Goal: Information Seeking & Learning: Learn about a topic

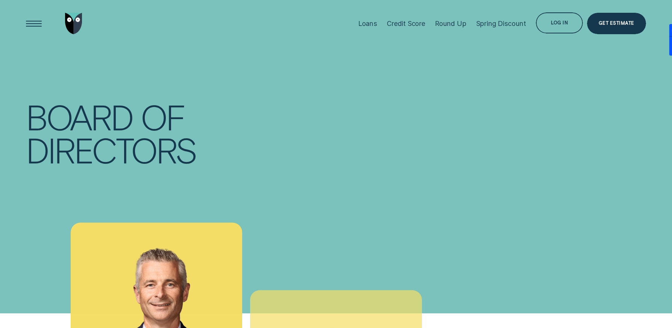
scroll to position [155, 0]
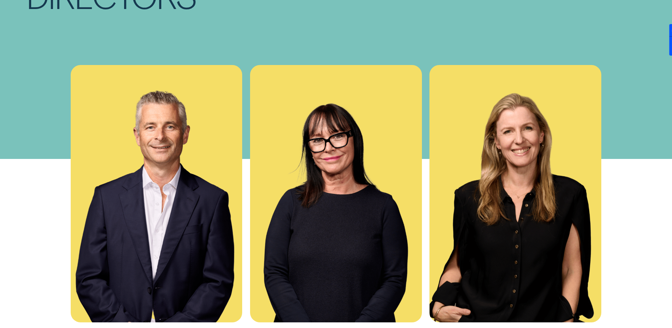
click at [33, 183] on div "[PERSON_NAME] Non-Executive Chair [PERSON_NAME] is a highly experienced senior …" at bounding box center [336, 309] width 628 height 488
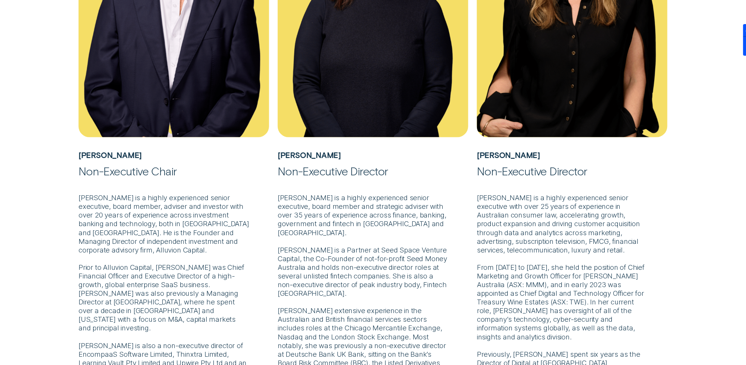
scroll to position [406, 0]
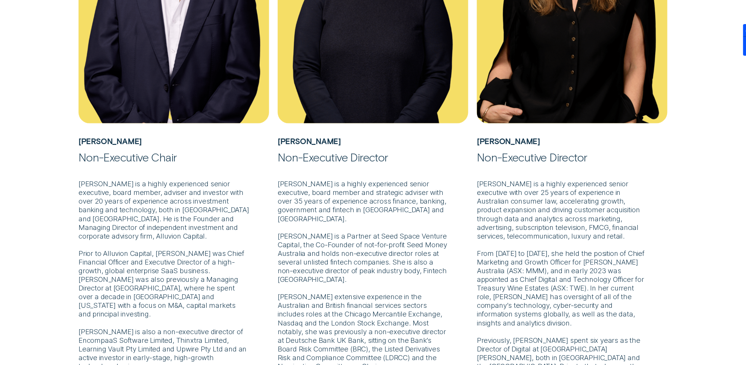
click at [21, 188] on div "[PERSON_NAME] Non-Executive Chair [PERSON_NAME] is a highly experienced senior …" at bounding box center [373, 109] width 746 height 542
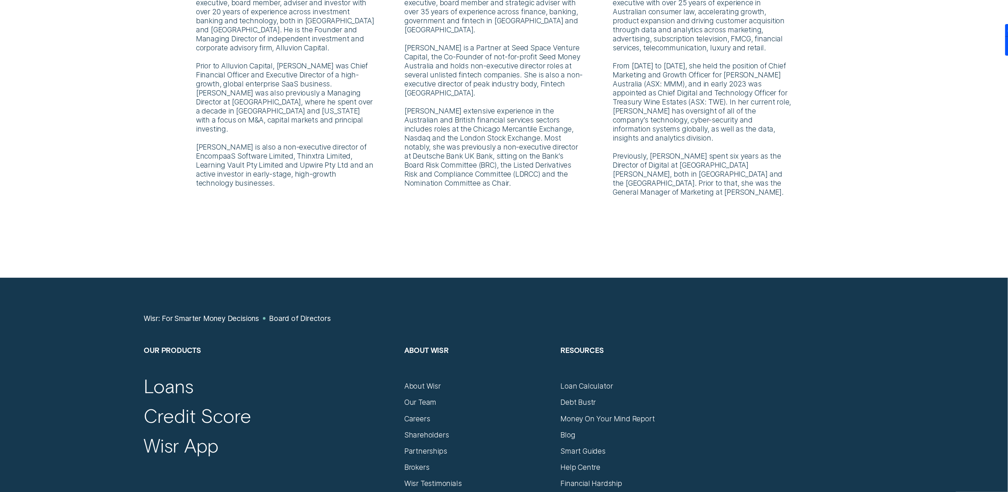
scroll to position [0, 0]
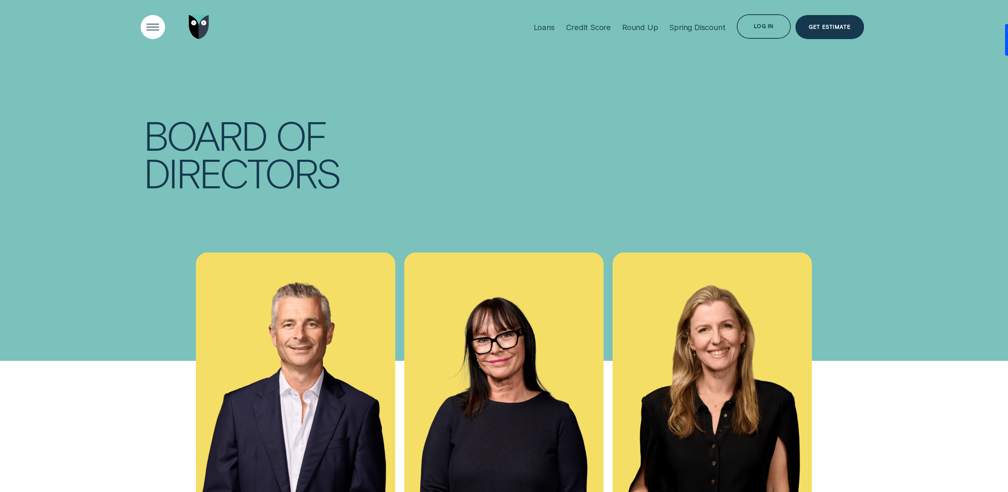
click at [154, 22] on div "Open Menu" at bounding box center [153, 27] width 35 height 35
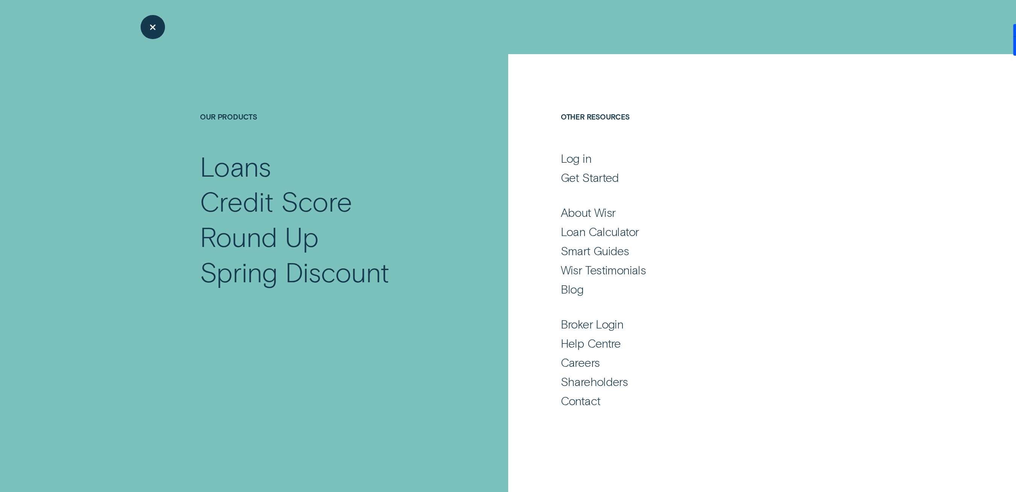
click at [138, 21] on div "Loans Credit Score Round Up Spring Discount Log in Log in Customer Dashboard Vi…" at bounding box center [504, 27] width 780 height 54
click at [141, 26] on div "Close Menu" at bounding box center [153, 27] width 35 height 35
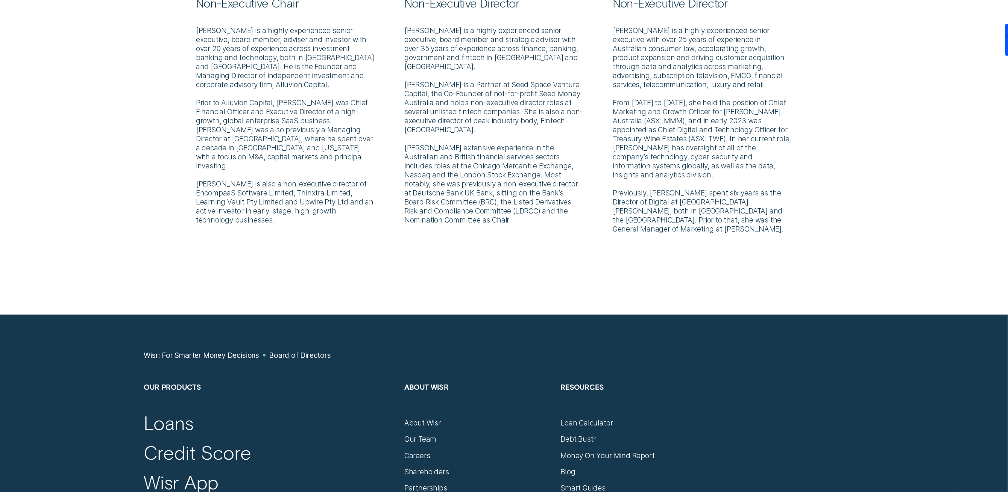
scroll to position [586, 0]
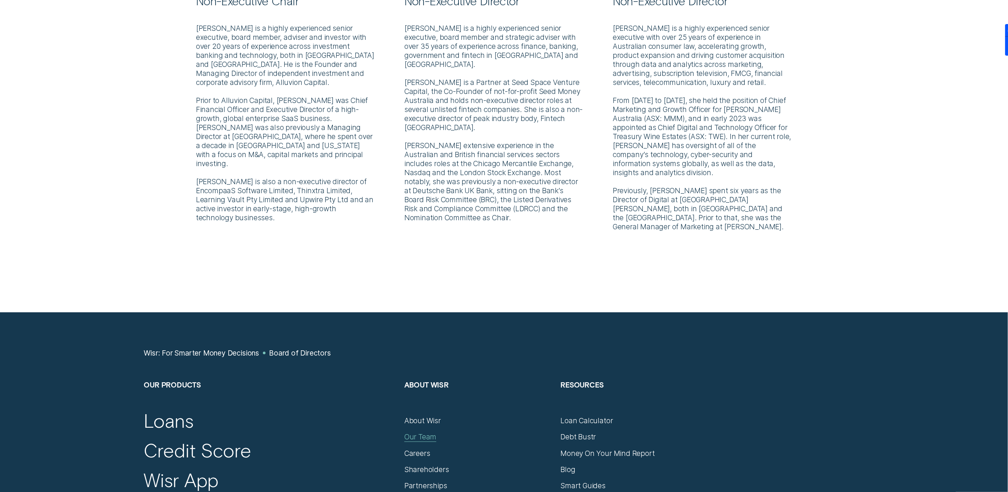
click at [422, 328] on div "Our Team" at bounding box center [420, 437] width 32 height 9
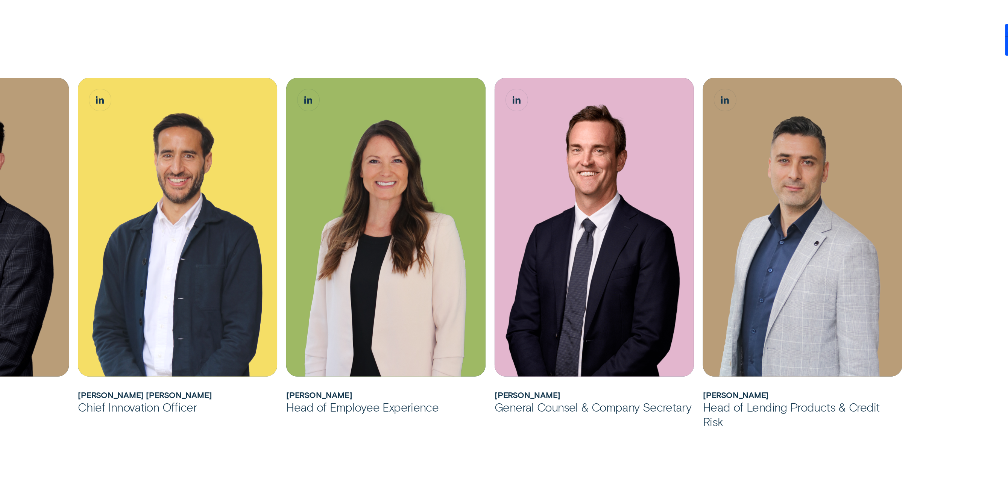
scroll to position [665, 0]
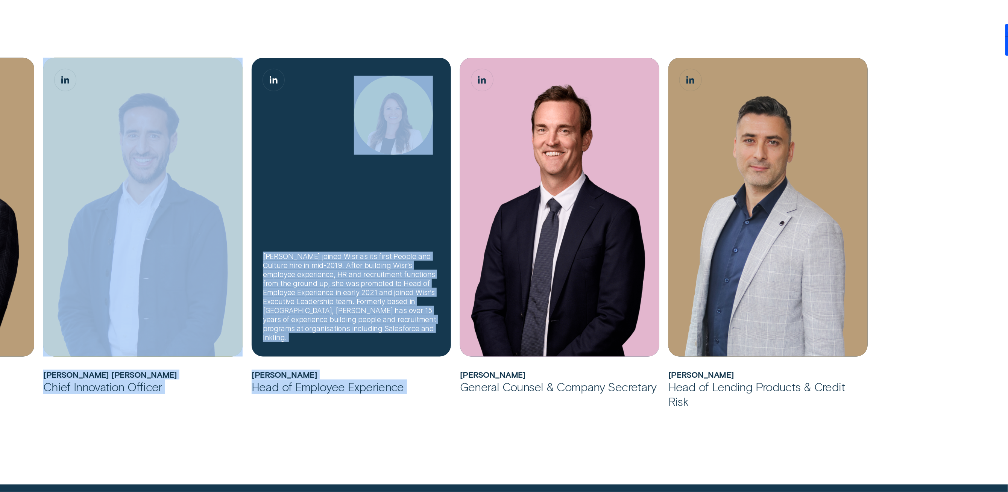
drag, startPoint x: 91, startPoint y: 318, endPoint x: 510, endPoint y: 347, distance: 419.5
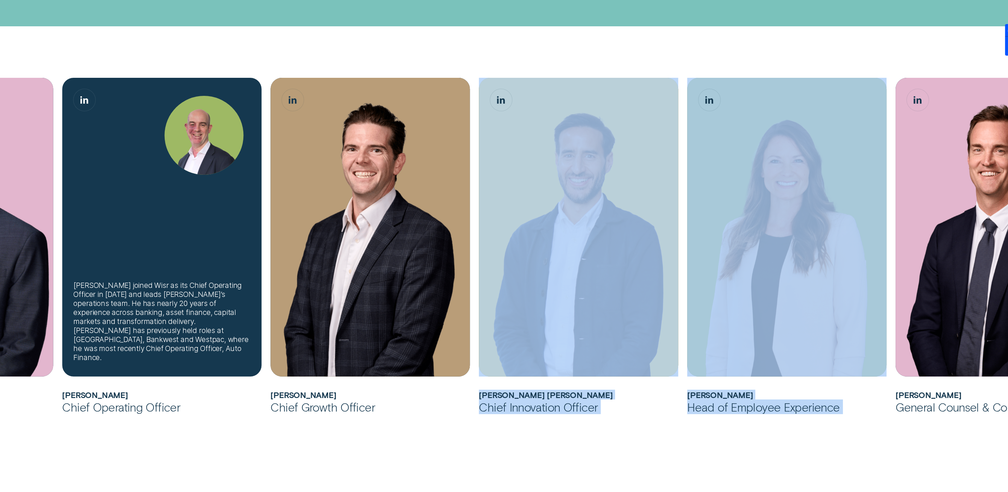
scroll to position [323, 0]
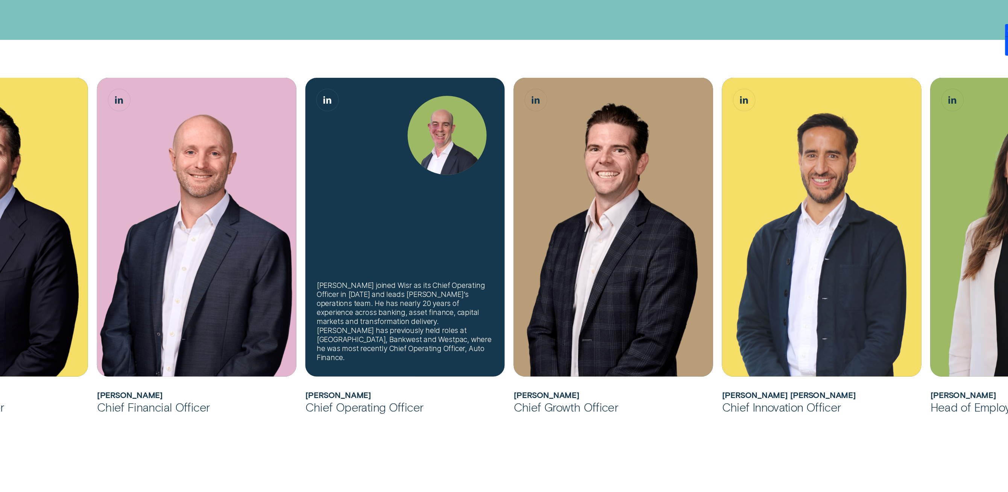
click at [391, 272] on div "[PERSON_NAME] joined Wisr as its Chief Operating Officer in [DATE] and leads [P…" at bounding box center [404, 227] width 199 height 299
click at [332, 102] on link "Sam Harding, Chief Operating Officer LinkedIn button" at bounding box center [328, 100] width 22 height 22
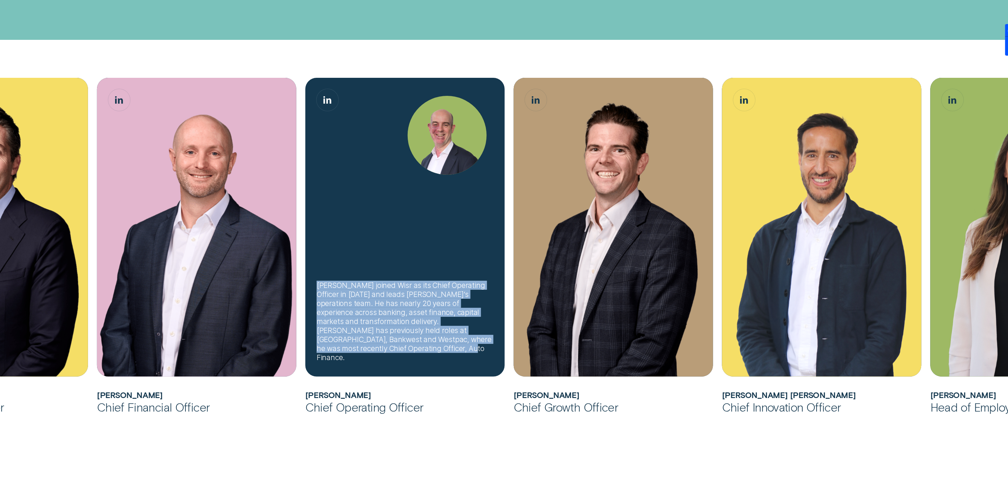
drag, startPoint x: 317, startPoint y: 292, endPoint x: 429, endPoint y: 357, distance: 129.9
click at [429, 328] on div "[PERSON_NAME] joined Wisr as its Chief Operating Officer in [DATE] and leads [P…" at bounding box center [405, 321] width 177 height 81
copy div "[PERSON_NAME] joined Wisr as its Chief Operating Officer in [DATE] and leads [P…"
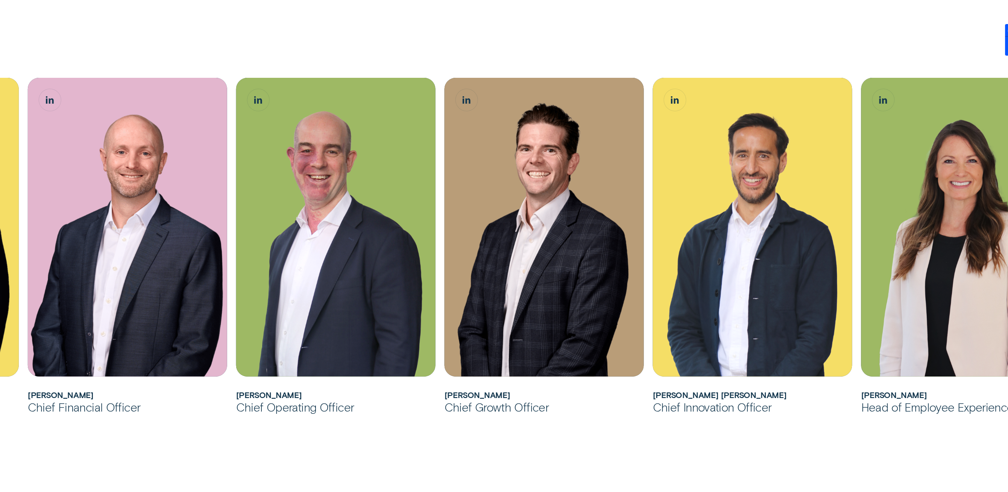
scroll to position [439, 0]
